Goal: Task Accomplishment & Management: Manage account settings

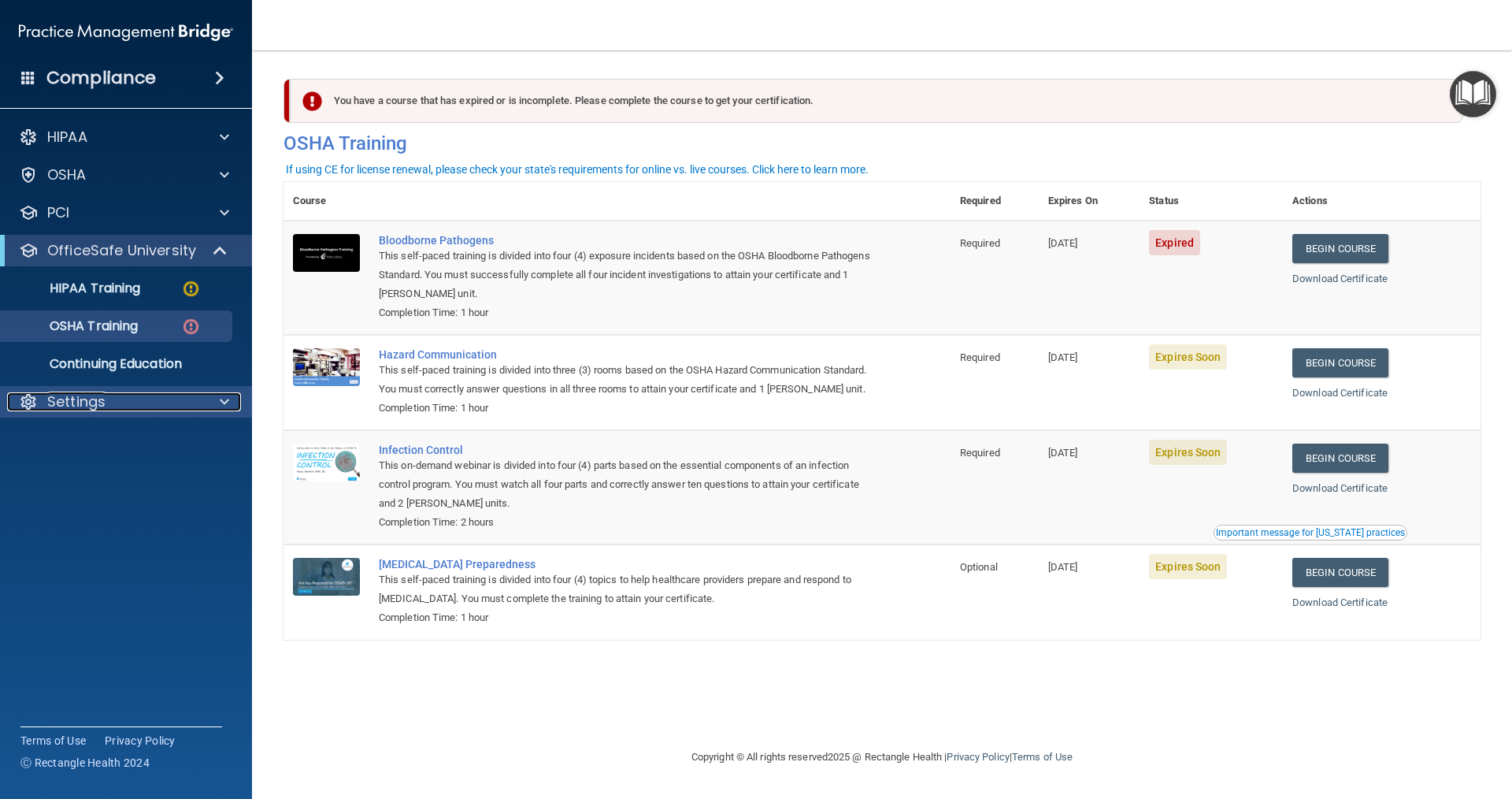
click at [126, 401] on div "Settings" at bounding box center [104, 402] width 195 height 19
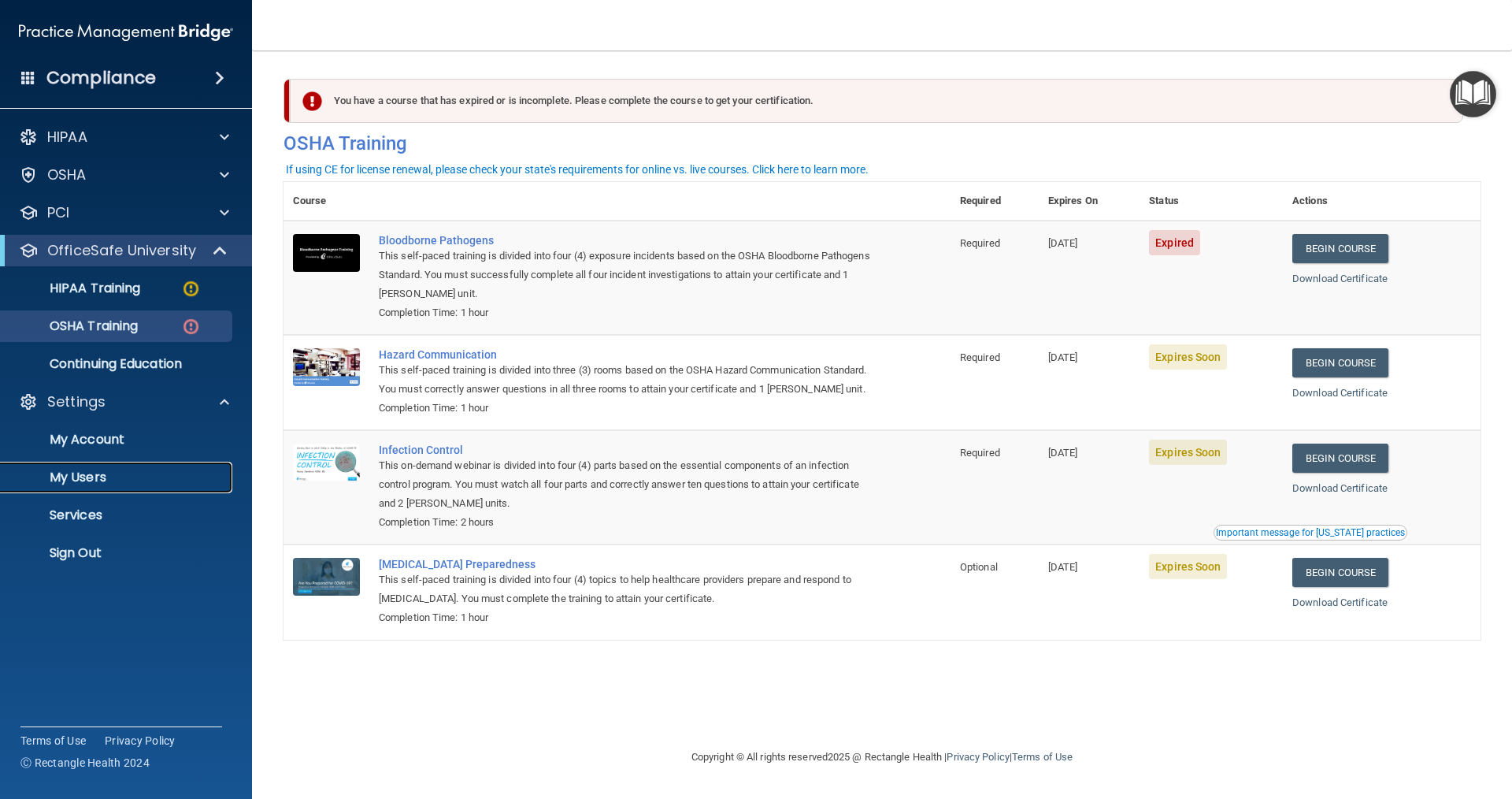
click at [74, 484] on p "My Users" at bounding box center [118, 478] width 215 height 15
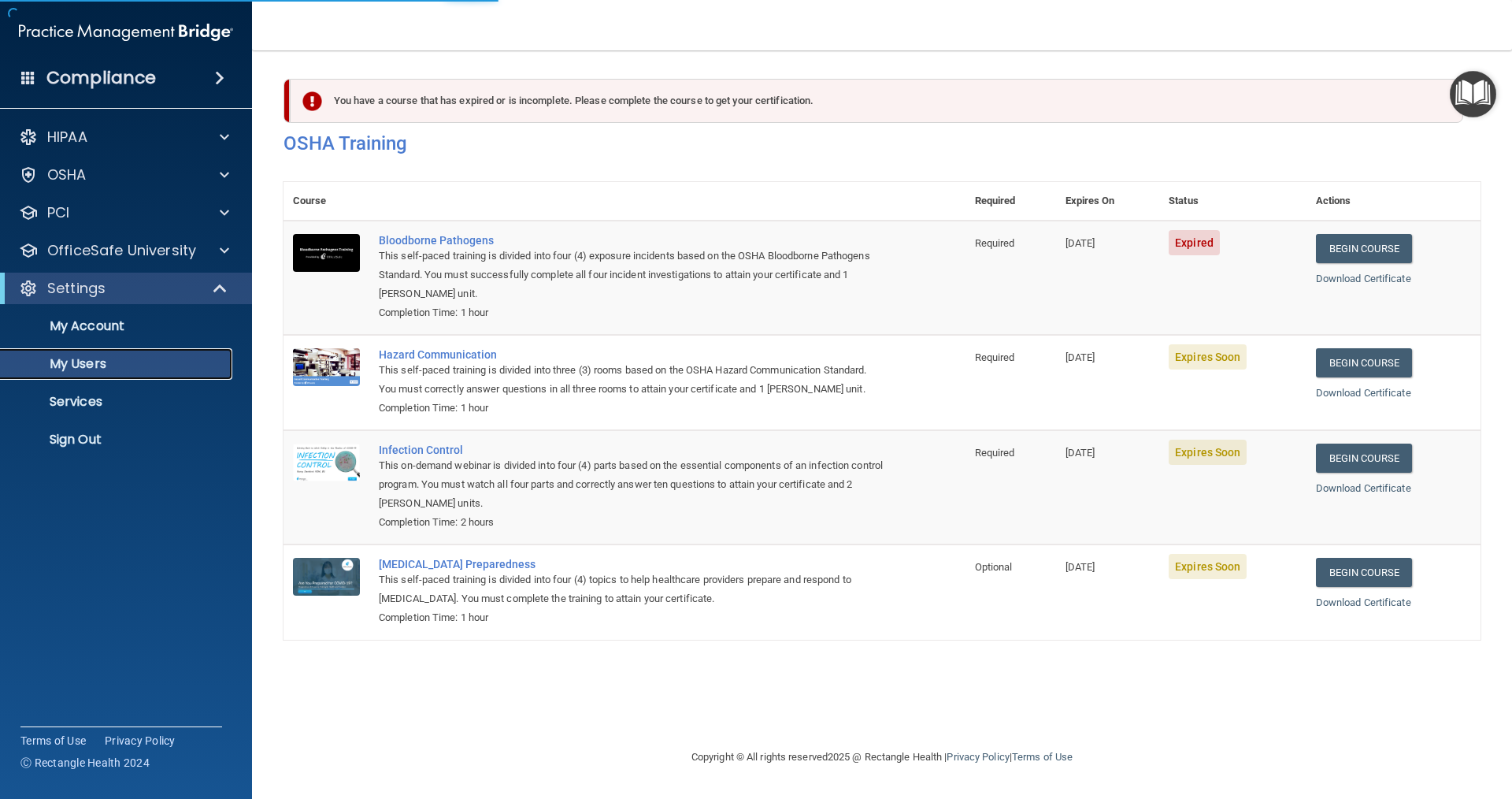
select select "20"
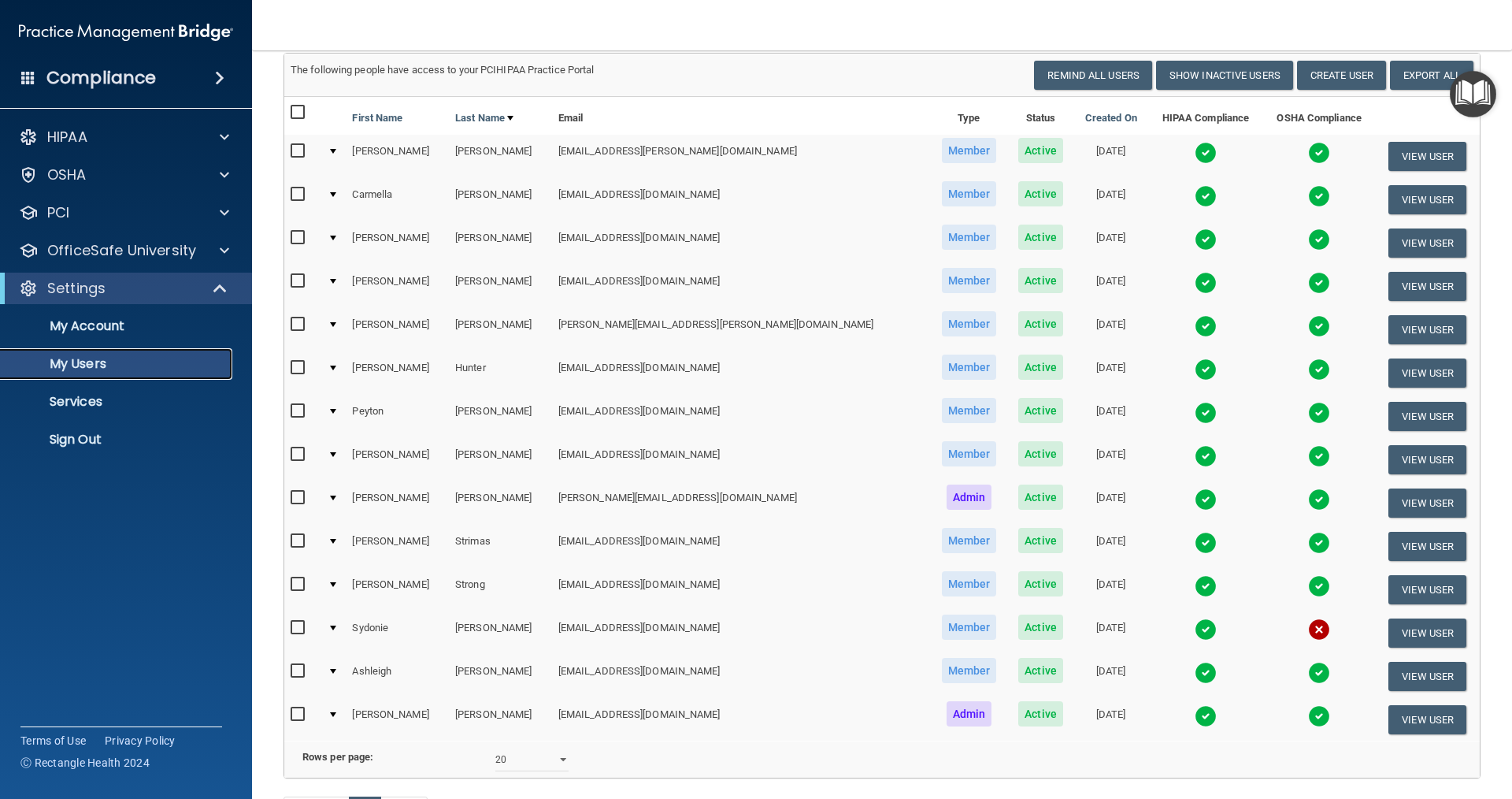
scroll to position [158, 0]
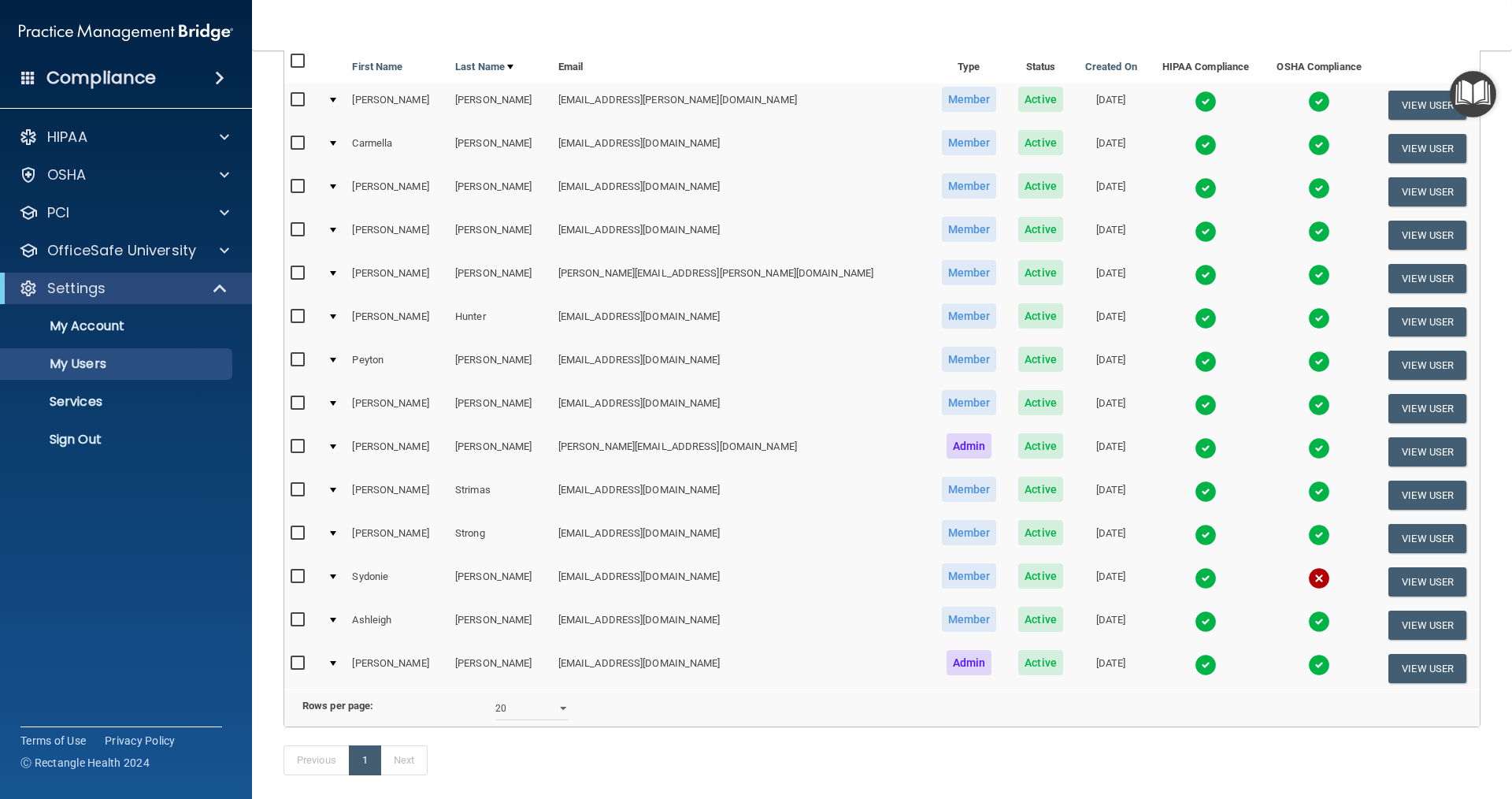
click at [1471, 91] on img "Open Resource Center" at bounding box center [1473, 94] width 46 height 46
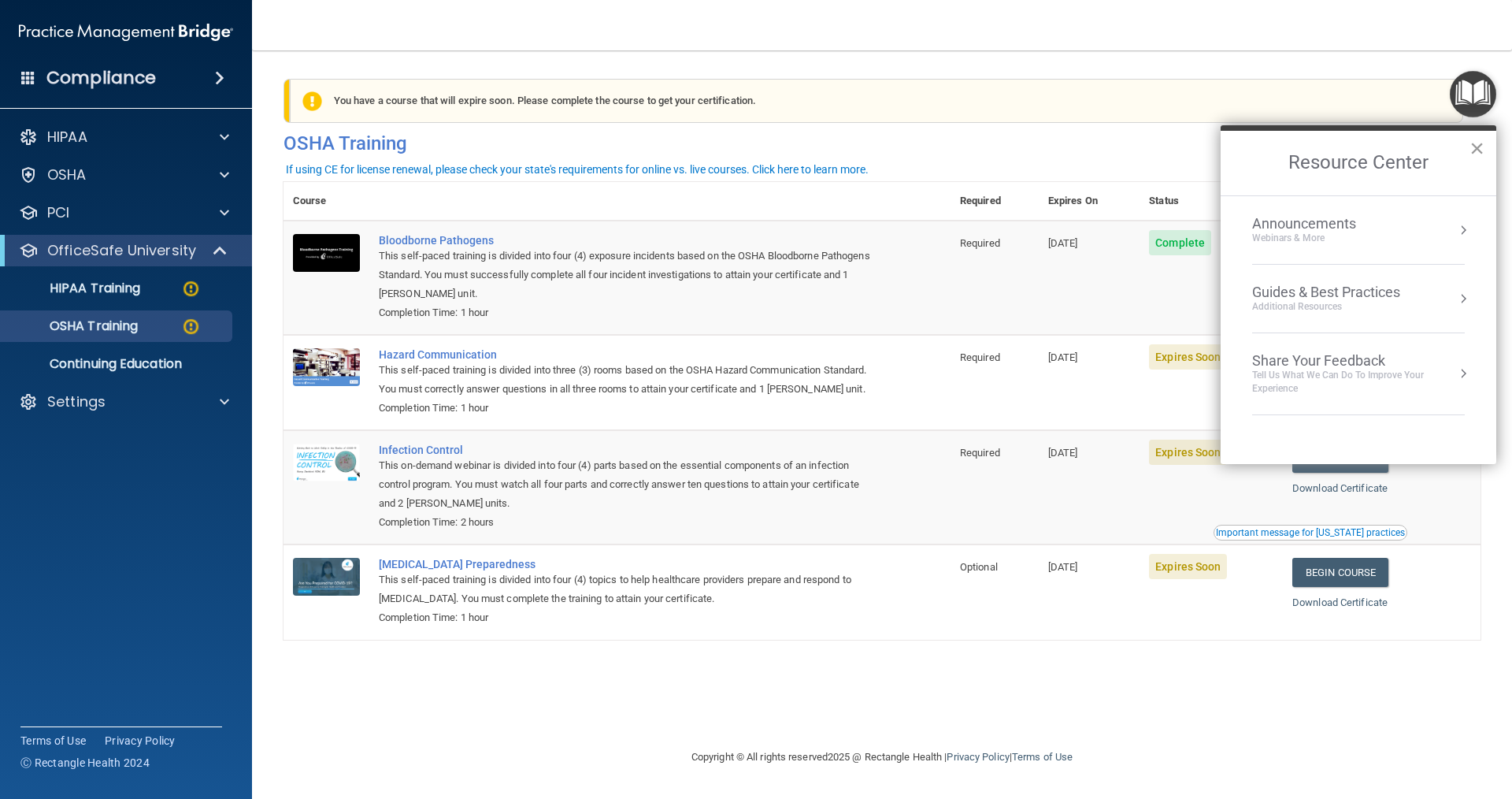
click at [1479, 146] on button "×" at bounding box center [1476, 148] width 15 height 25
